Goal: Find specific page/section: Find specific page/section

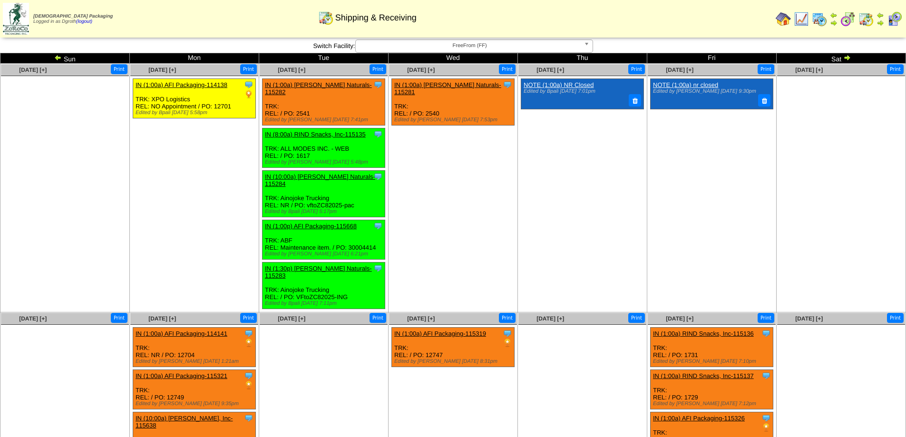
click at [781, 21] on img at bounding box center [783, 18] width 15 height 15
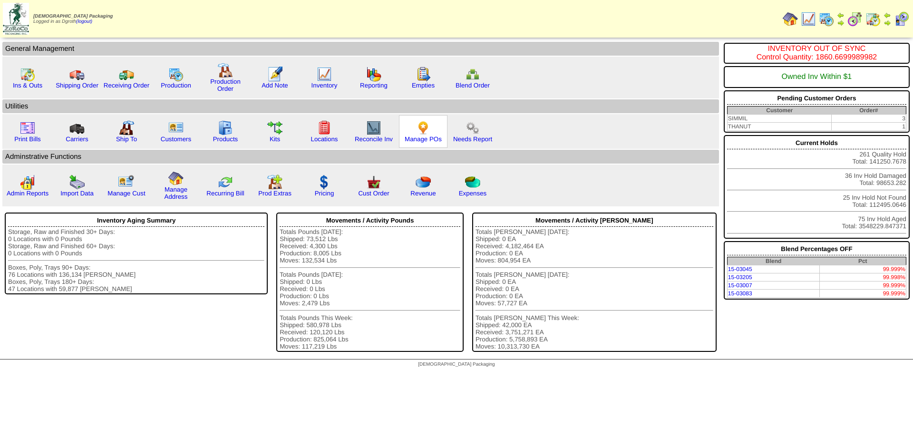
click at [424, 129] on img at bounding box center [423, 127] width 15 height 15
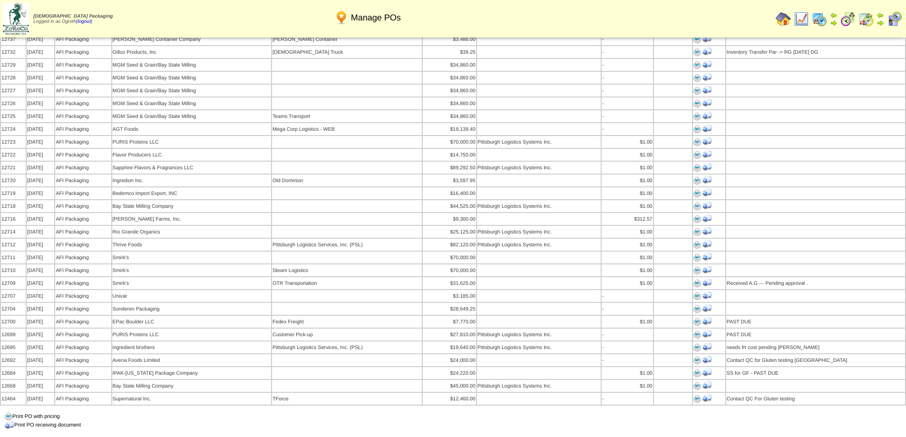
scroll to position [809, 0]
